Goal: Communication & Community: Answer question/provide support

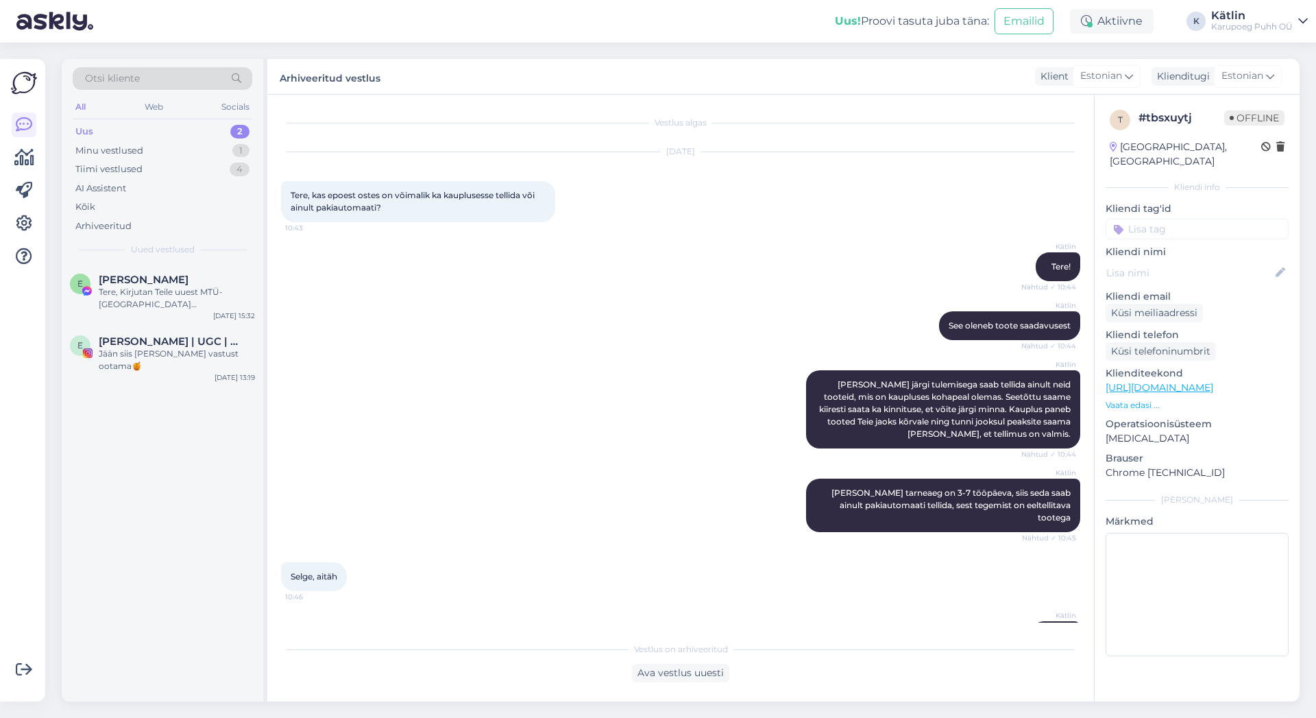
scroll to position [463, 0]
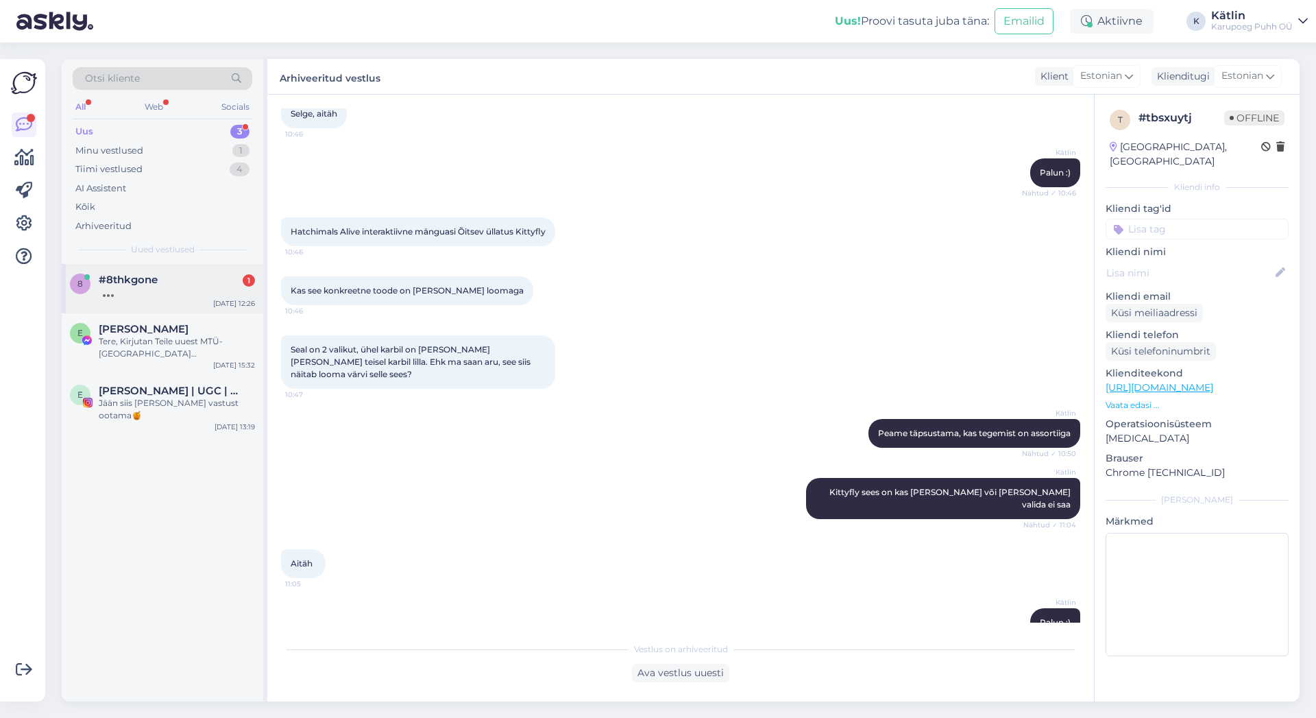
click at [188, 293] on div at bounding box center [177, 292] width 156 height 12
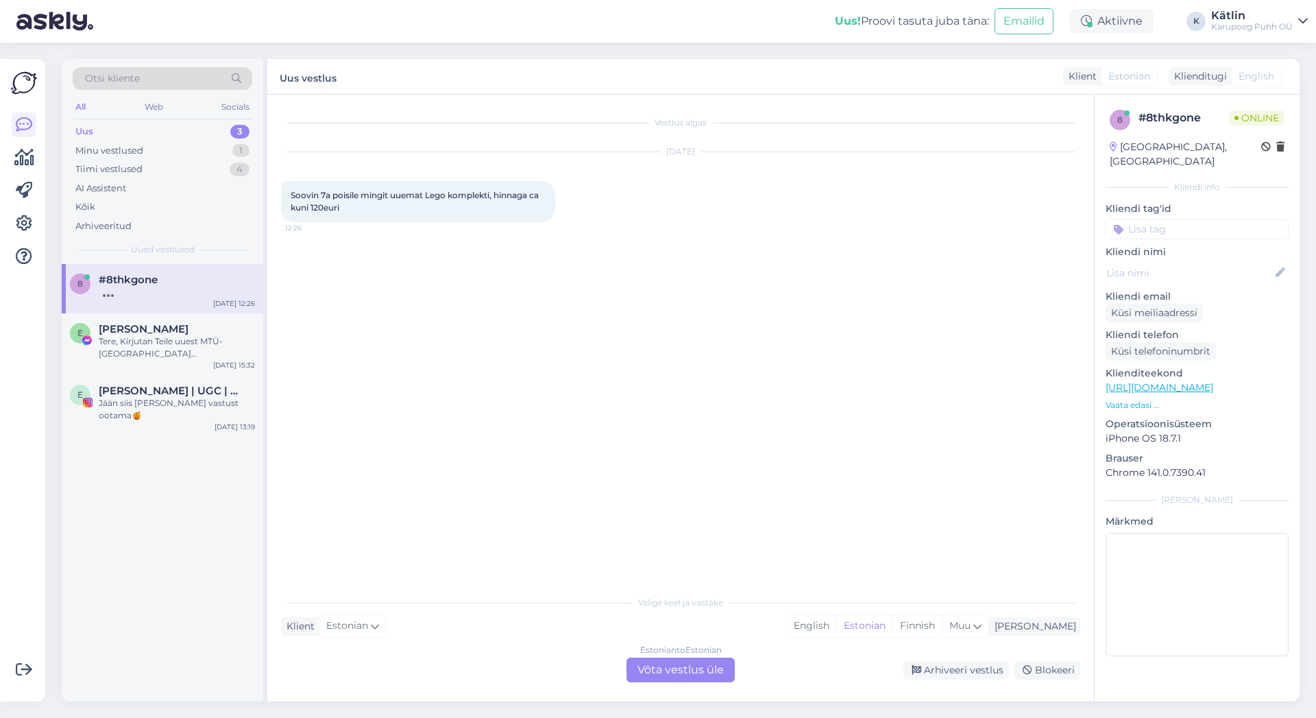
click at [676, 671] on div "Estonian to Estonian Võta vestlus üle" at bounding box center [680, 669] width 108 height 25
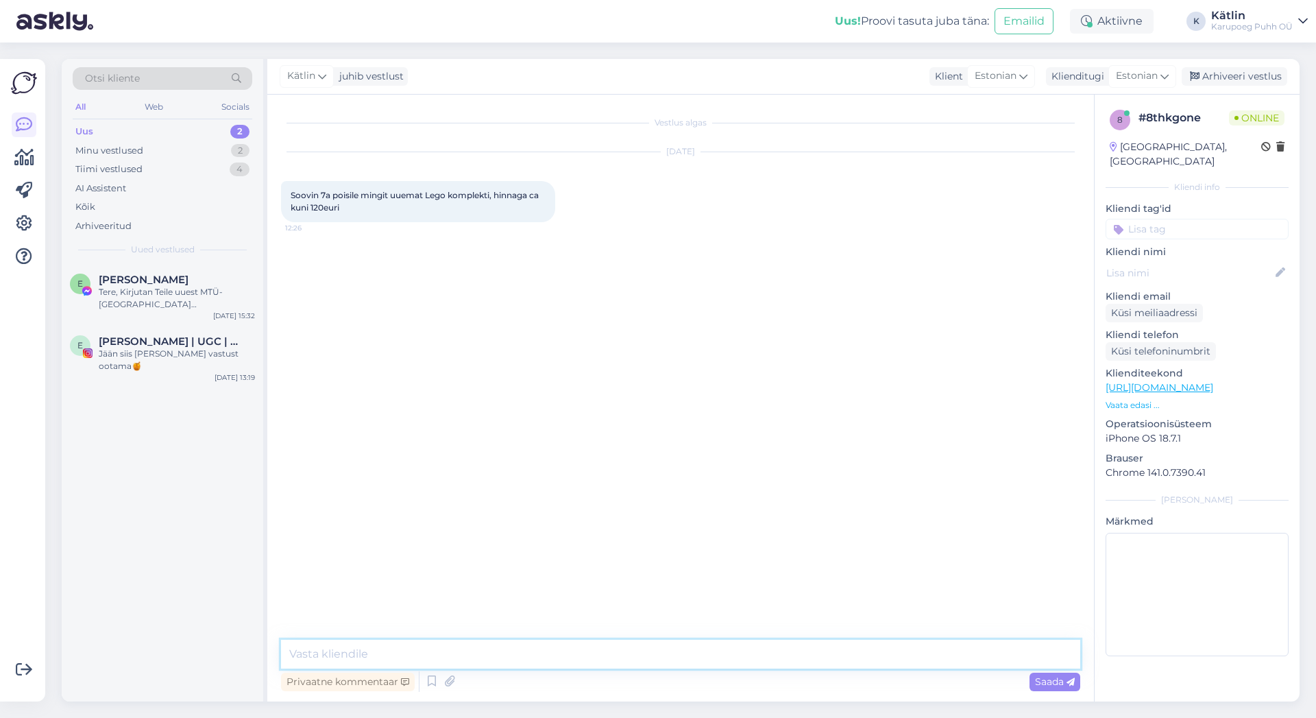
click at [657, 650] on textarea at bounding box center [680, 653] width 799 height 29
type textarea "Tere!"
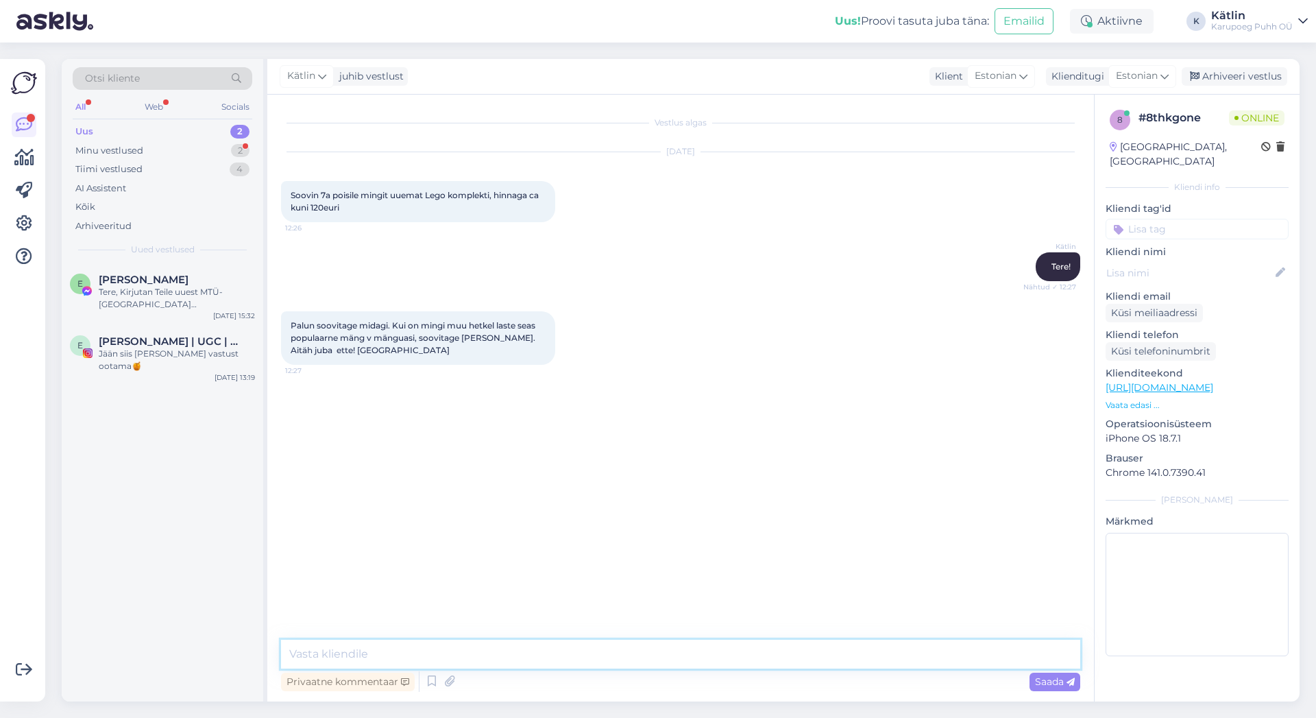
click at [415, 653] on textarea at bounding box center [680, 653] width 799 height 29
click at [516, 661] on textarea at bounding box center [680, 653] width 799 height 29
paste textarea "[URL][DOMAIN_NAME]"
type textarea "Uued ägedad kokkupandavad autod on hoopis Hot Wheelsi sarjast, kuid need on vis…"
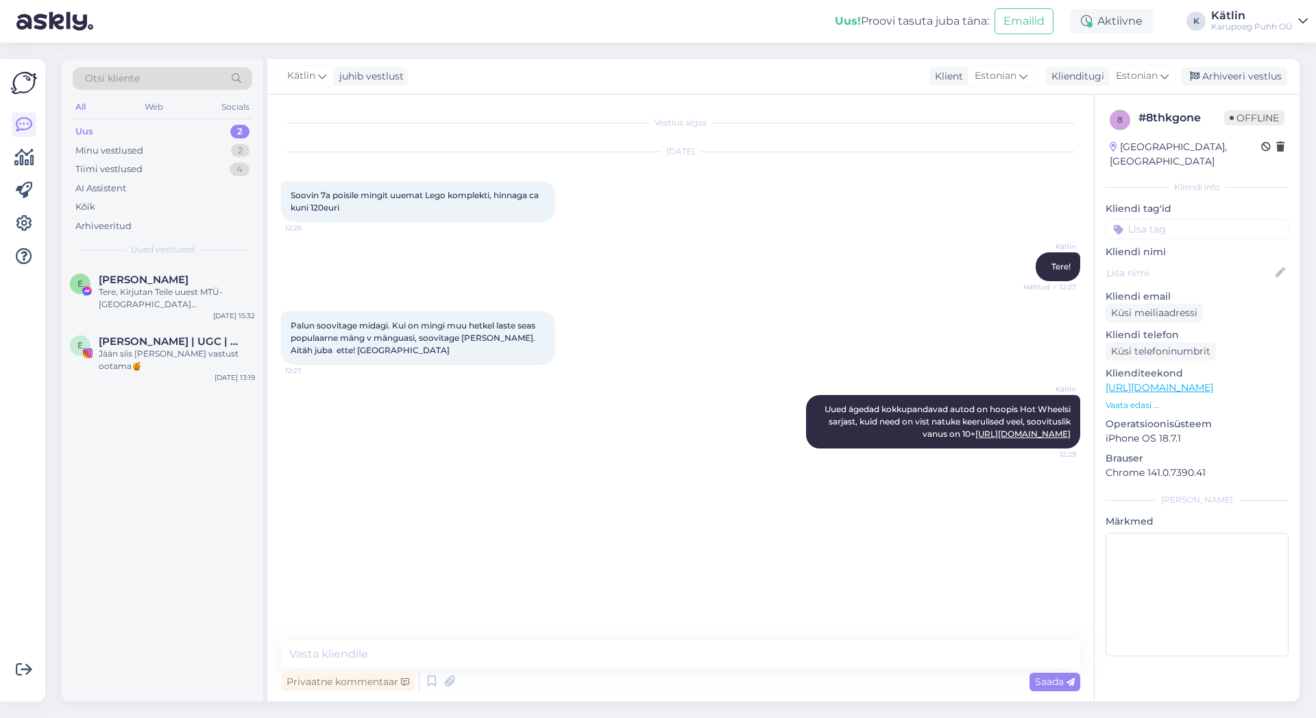
click at [247, 581] on div "E [PERSON_NAME], Kirjutan Teile uuest MTÜ-[GEOGRAPHIC_DATA][PERSON_NAME]. Nimel…" at bounding box center [162, 482] width 201 height 437
click at [365, 652] on textarea at bounding box center [680, 653] width 799 height 29
drag, startPoint x: 458, startPoint y: 654, endPoint x: 246, endPoint y: 657, distance: 211.8
click at [281, 657] on textarea "Kas otsite sünnipäevaks" at bounding box center [680, 653] width 799 height 29
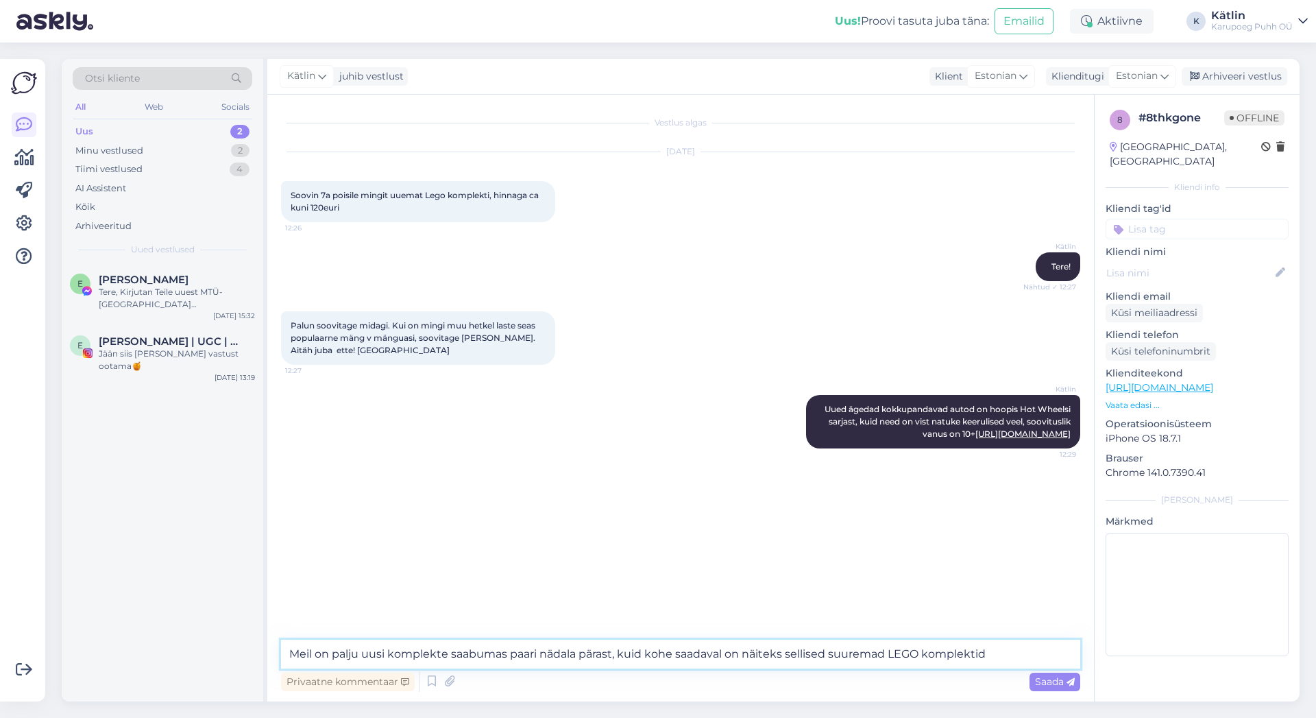
type textarea "Meil on palju uusi komplekte saabumas paari nädala pärast, kuid kohe saadaval o…"
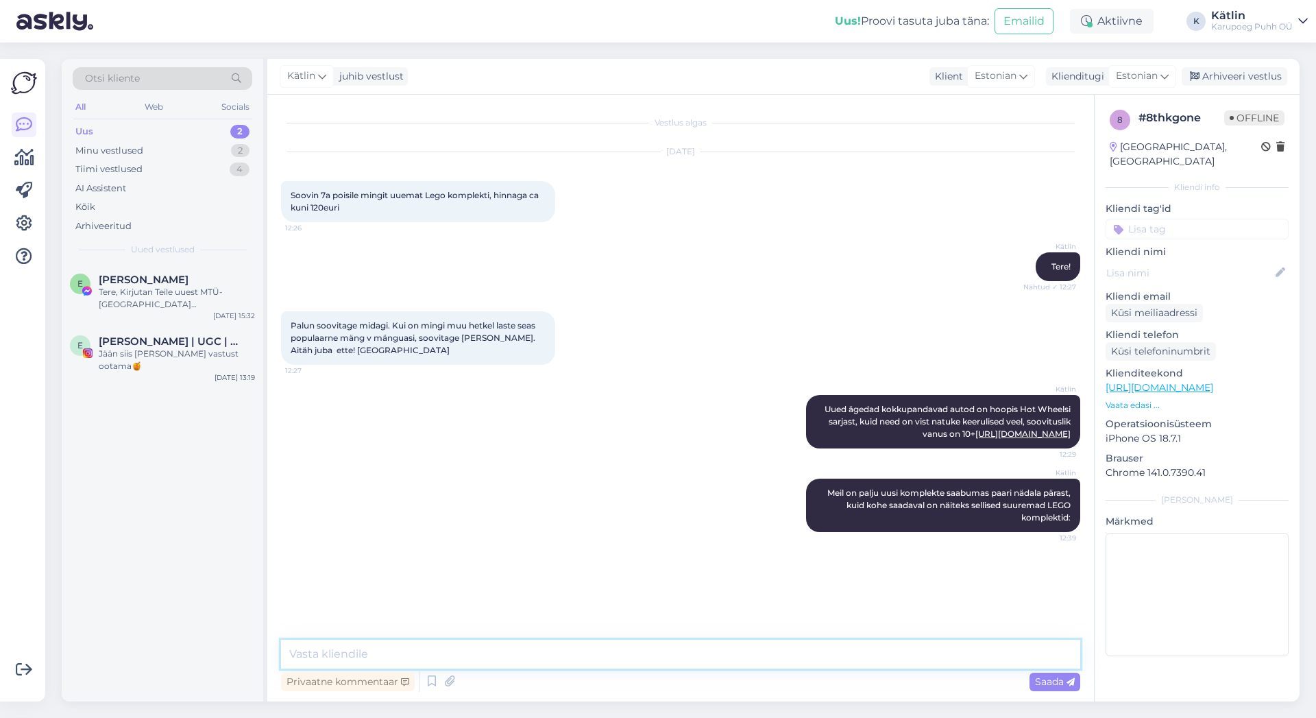
paste textarea "LEGO® City Politsei vanglasaar 60419"
paste textarea "[URL][DOMAIN_NAME]"
type textarea "LEGO® City Politsei vanglasaar 60419 [URL][DOMAIN_NAME]"
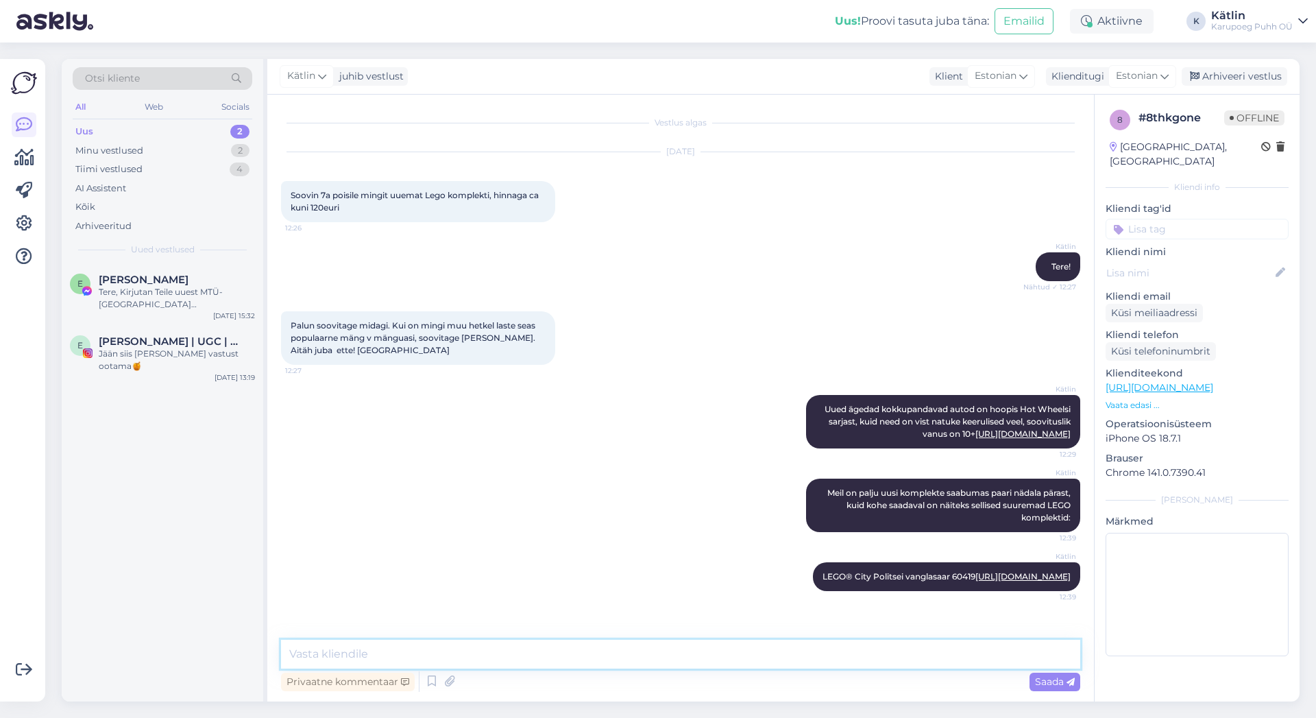
paste textarea "LEGO® City F1® veok RB20 ja AMR24 F1® autodega 60445"
drag, startPoint x: 517, startPoint y: 652, endPoint x: 410, endPoint y: 650, distance: 106.9
click at [410, 650] on textarea "LEGO® City F1® veok RB20 ja AMR24 F1® autodega 60445" at bounding box center [680, 653] width 799 height 29
click at [375, 650] on textarea "LEGO® City F1® veok autodega 60445" at bounding box center [680, 653] width 799 height 29
click at [332, 652] on textarea "LEGO® City F1 veok autodega 60445" at bounding box center [680, 653] width 799 height 29
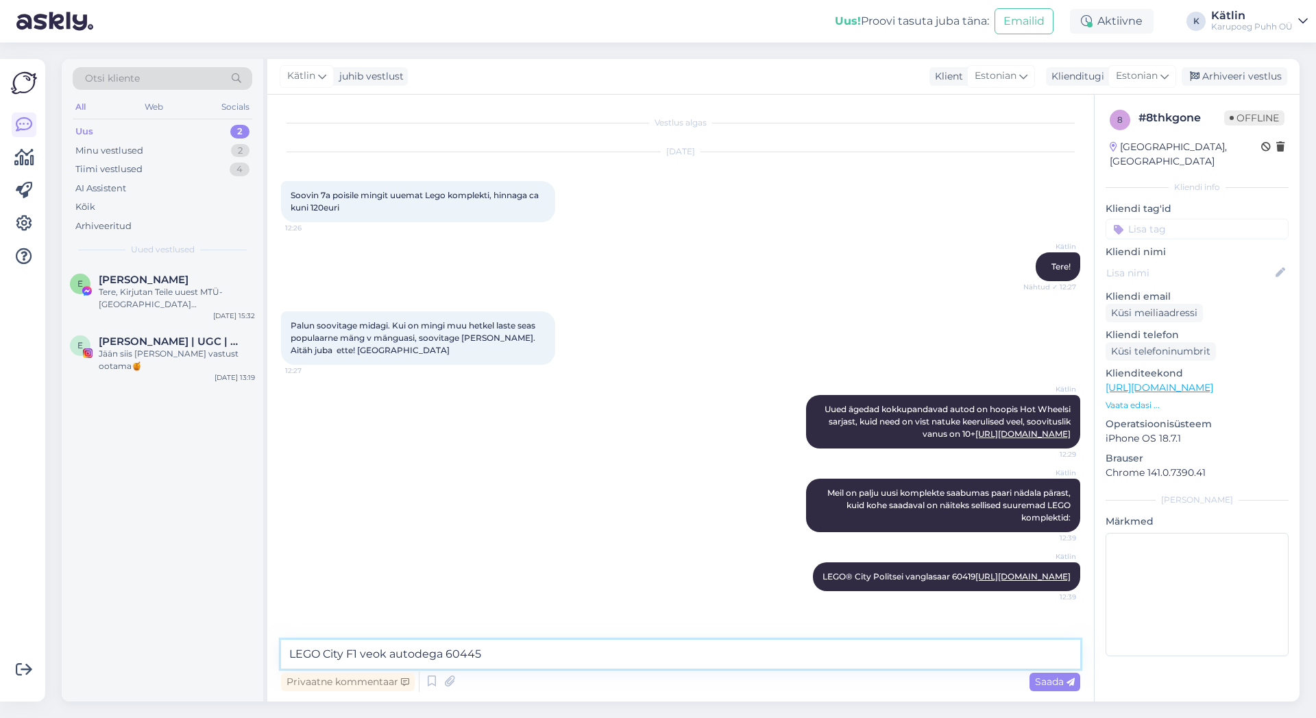
click at [517, 651] on textarea "LEGO City F1 veok autodega 60445" at bounding box center [680, 653] width 799 height 29
paste textarea "[URL][DOMAIN_NAME]"
type textarea "LEGO City F1 veok autodega 60445 [URL][DOMAIN_NAME]"
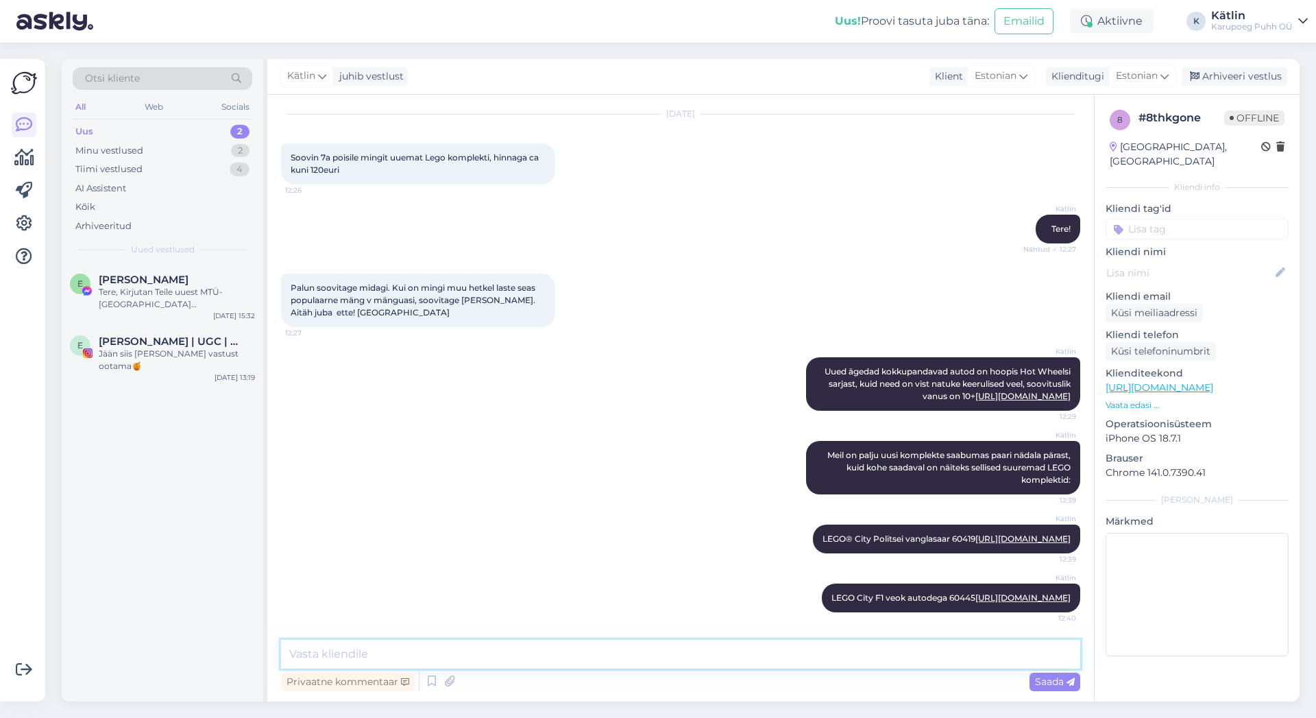
paste textarea "LEGO® City [GEOGRAPHIC_DATA] [PERSON_NAME] jaam 60423"
paste textarea "[URL][DOMAIN_NAME][PERSON_NAME]"
type textarea "LEGO® City [GEOGRAPHIC_DATA] [PERSON_NAME] jaam 60423 [URL][DOMAIN_NAME][PERSON…"
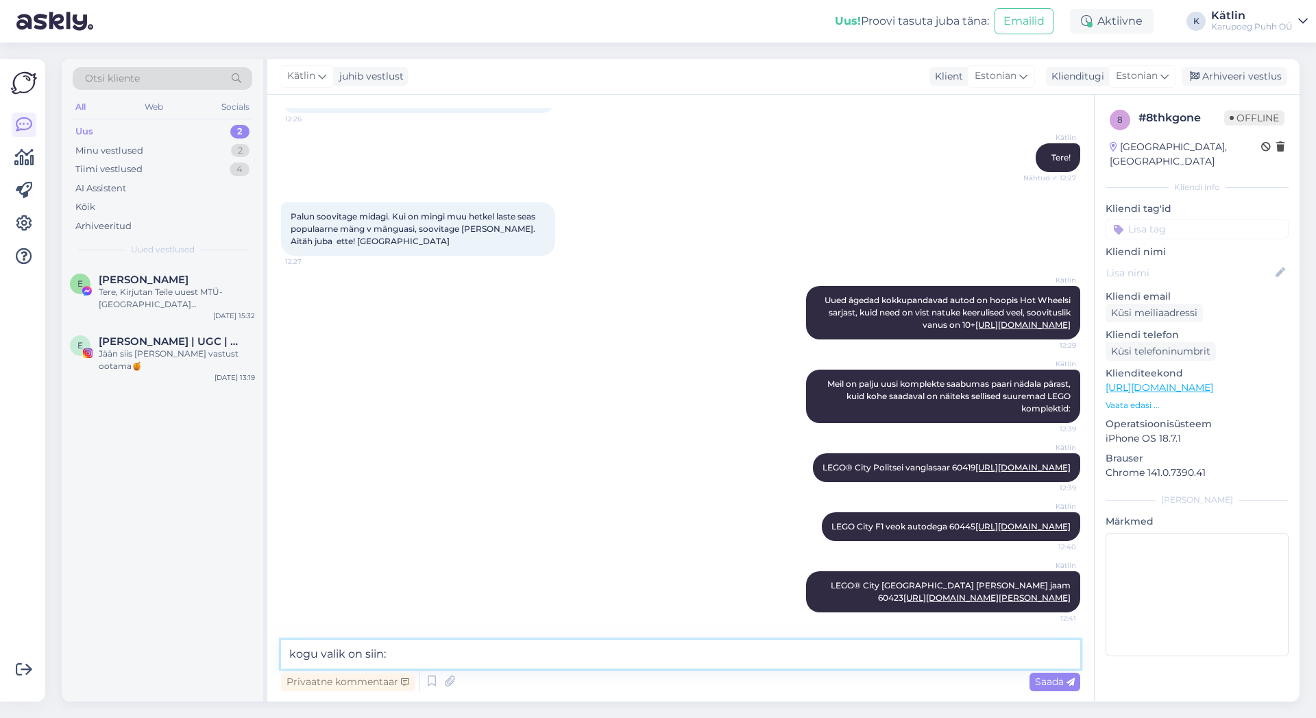
paste textarea "[URL][DOMAIN_NAME]"
type textarea "kogu valik on siin: [URL][DOMAIN_NAME]"
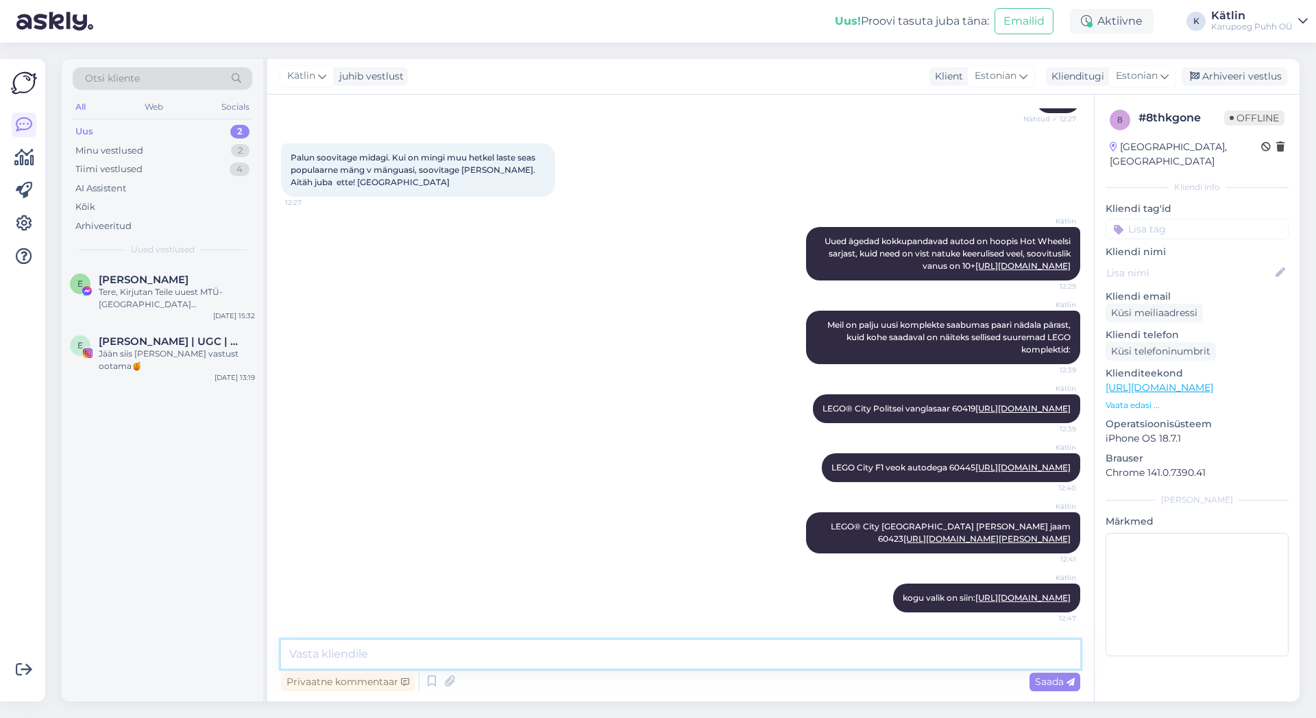
click at [728, 657] on textarea at bounding box center [680, 653] width 799 height 29
paste textarea "[URL][DOMAIN_NAME][PERSON_NAME]"
type textarea "Põnev vaheldus LEGOle võib olla [PERSON_NAME] eksperimentide komplekt, kuid sed…"
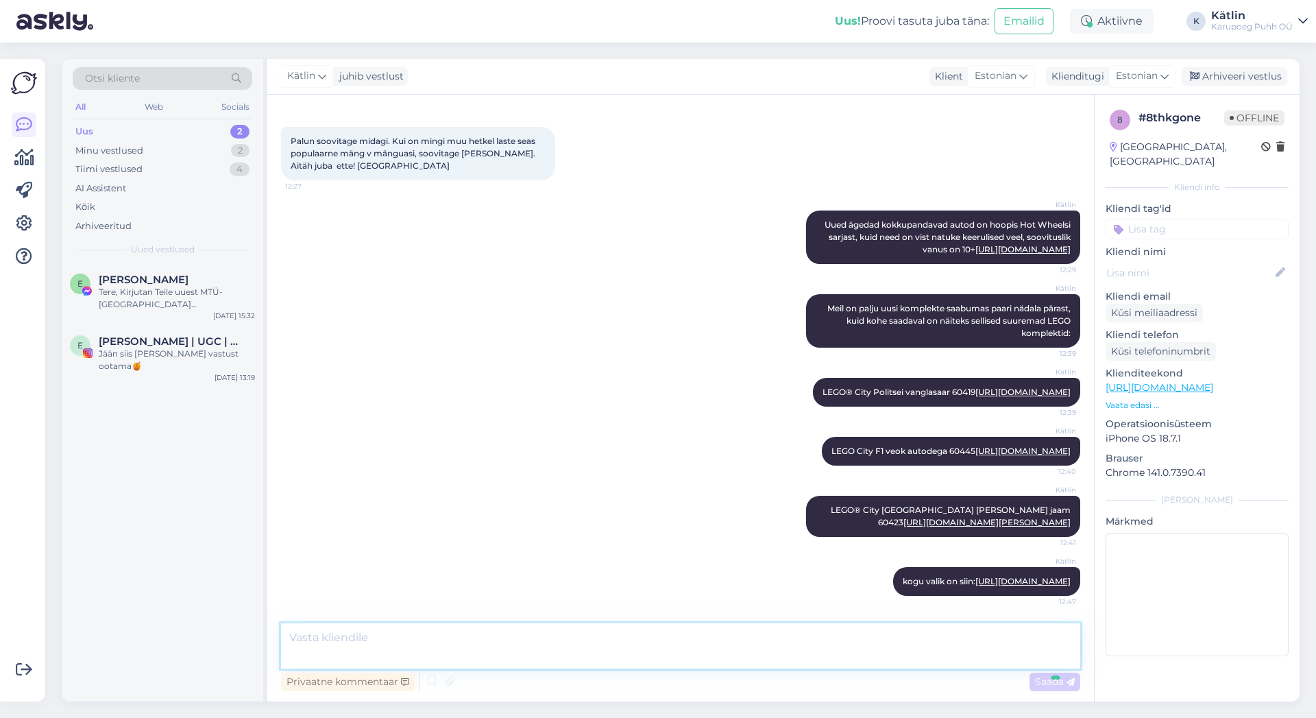
scroll to position [363, 0]
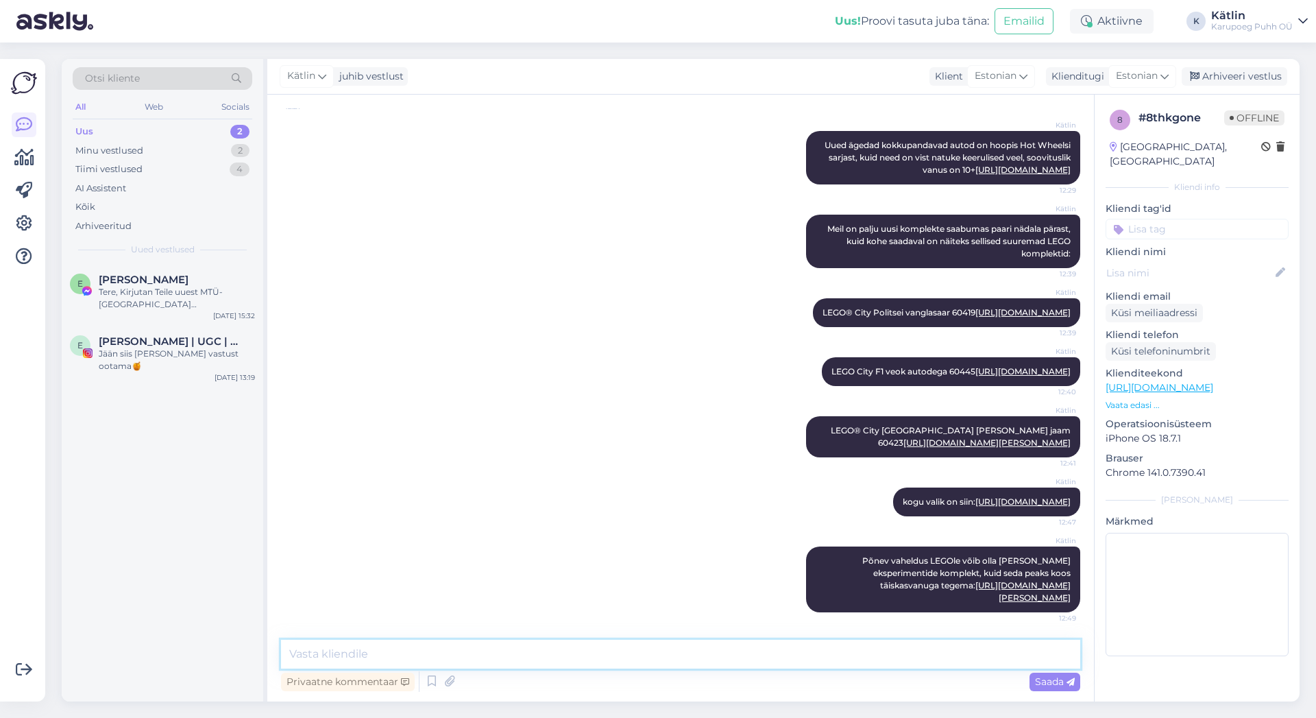
click at [700, 648] on textarea at bounding box center [680, 653] width 799 height 29
paste textarea "[URL][DOMAIN_NAME][PERSON_NAME]"
type textarea "Pikema tarneajaga on selline puldiga Hot Wheels auto [URL][DOMAIN_NAME][PERSON_…"
